Goal: Task Accomplishment & Management: Use online tool/utility

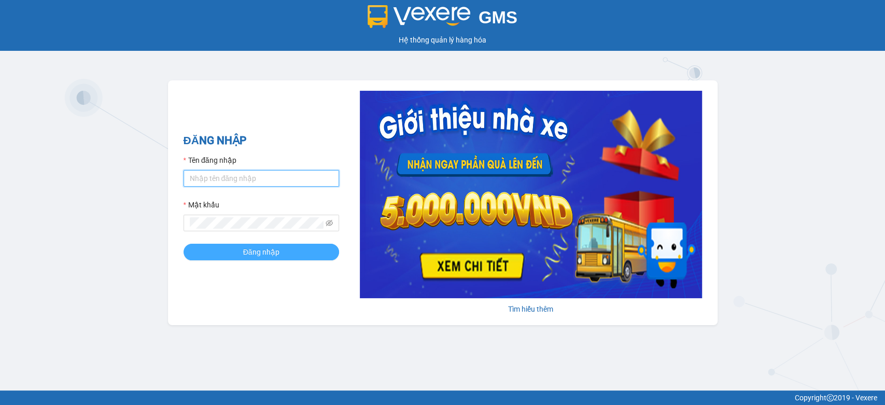
type input "hc4.petrobp"
click at [254, 256] on span "Đăng nhập" at bounding box center [261, 251] width 36 height 11
